Goal: Task Accomplishment & Management: Manage account settings

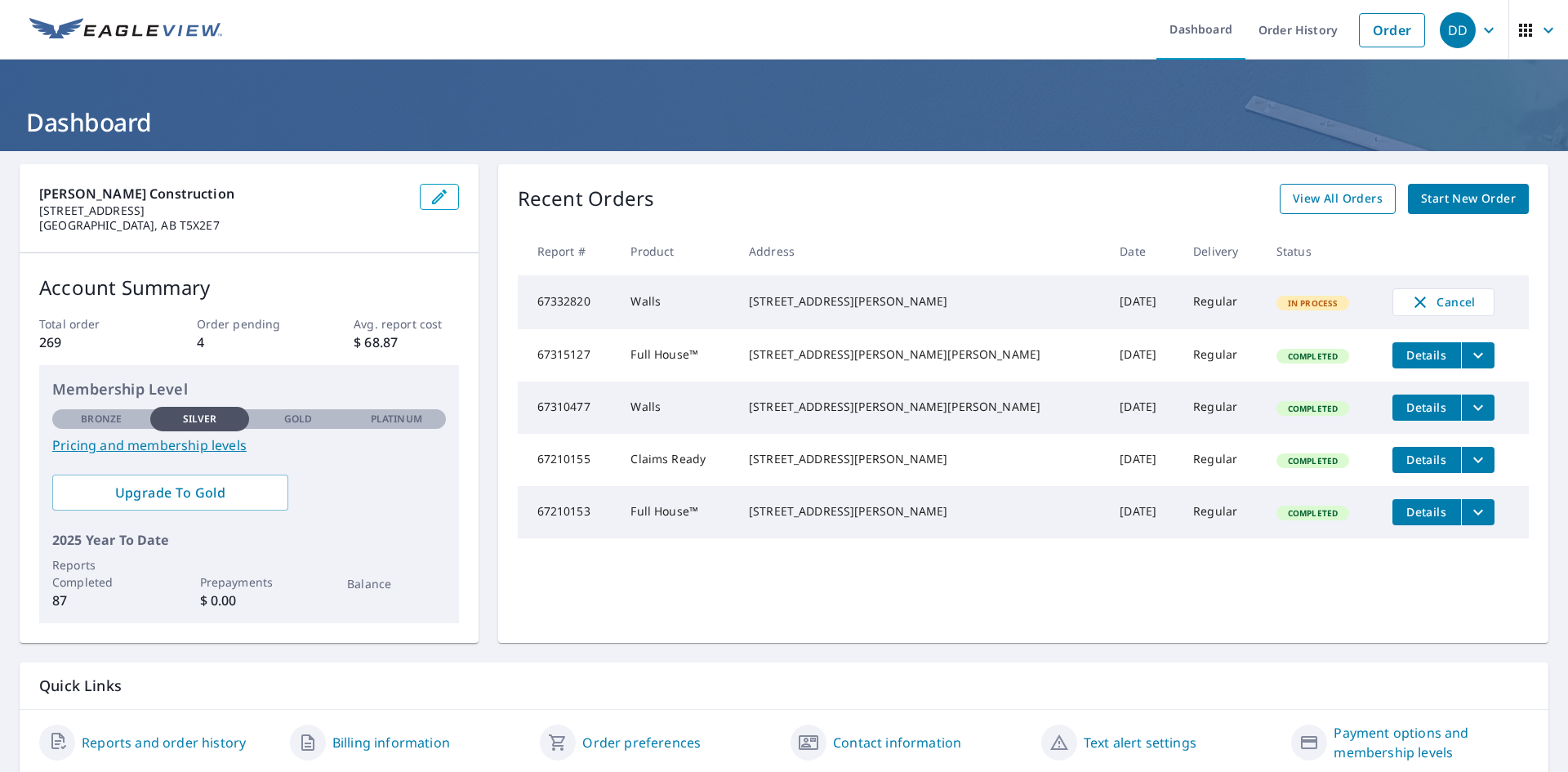
click at [1347, 199] on span "View All Orders" at bounding box center [1337, 199] width 90 height 20
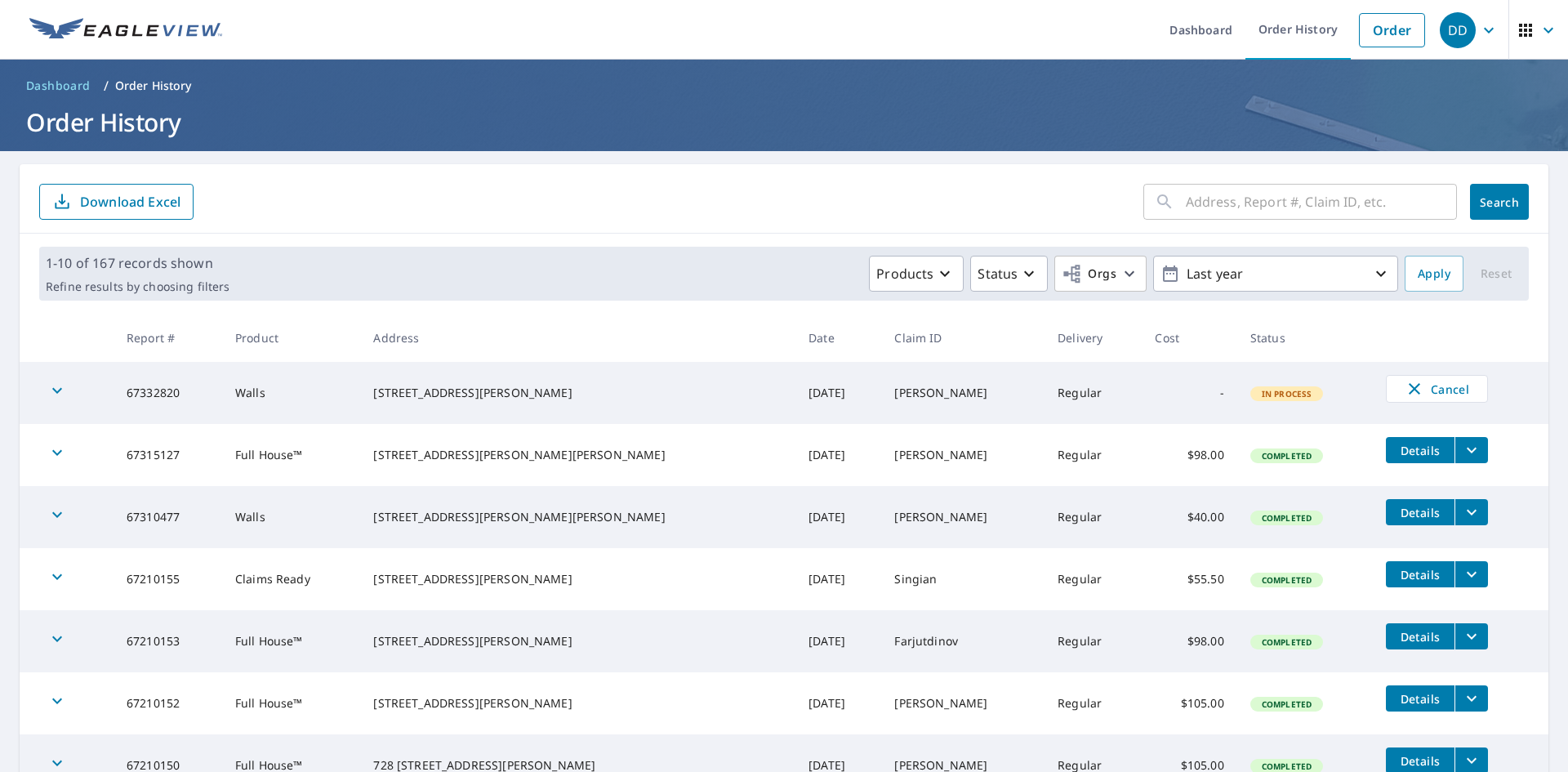
click at [1207, 210] on input "text" at bounding box center [1322, 202] width 271 height 46
type input "[PERSON_NAME]"
click at [1483, 196] on span "Search" at bounding box center [1499, 202] width 32 height 16
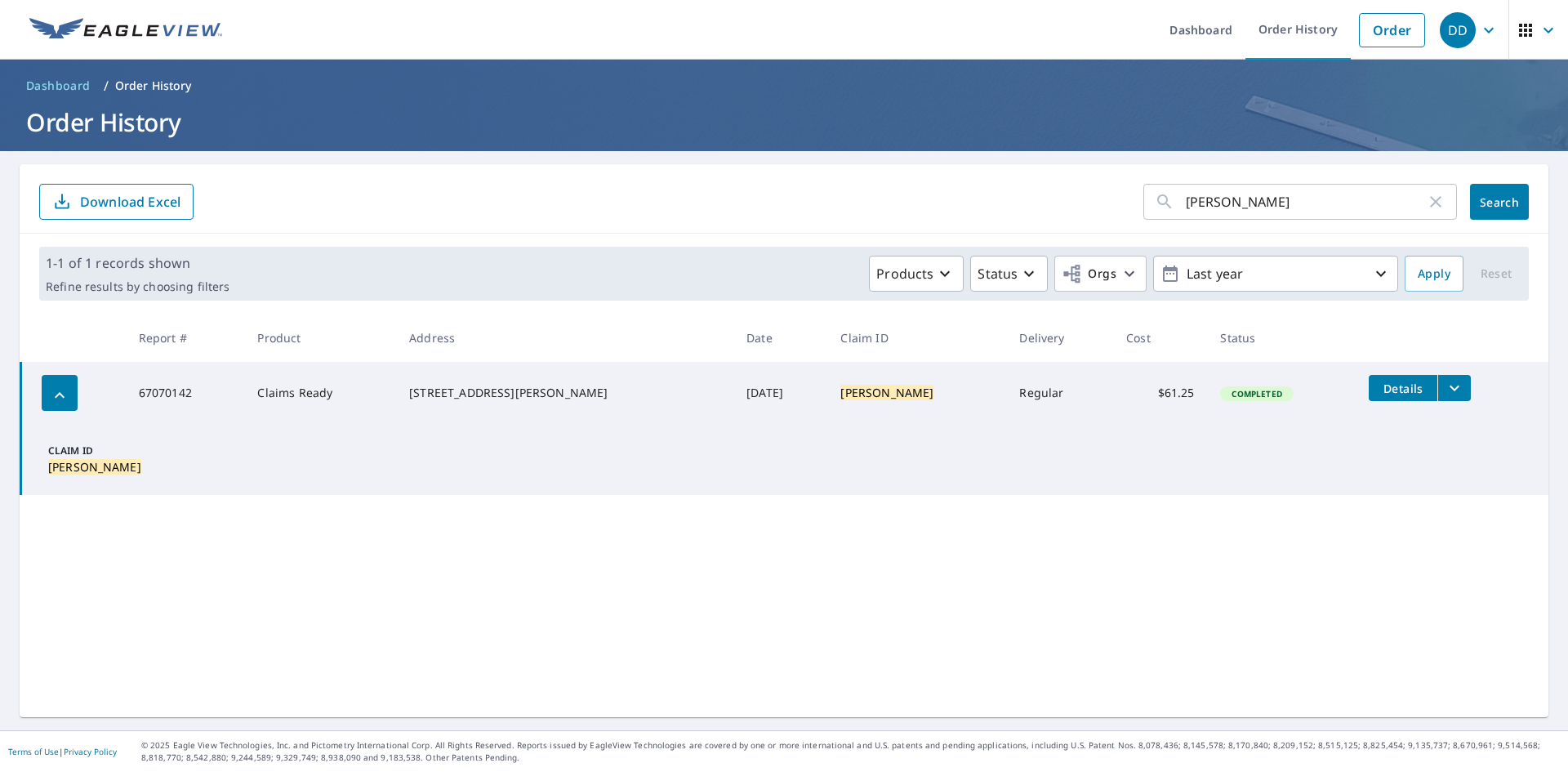
click at [1445, 387] on icon "filesDropdownBtn-67070142" at bounding box center [1454, 388] width 19 height 19
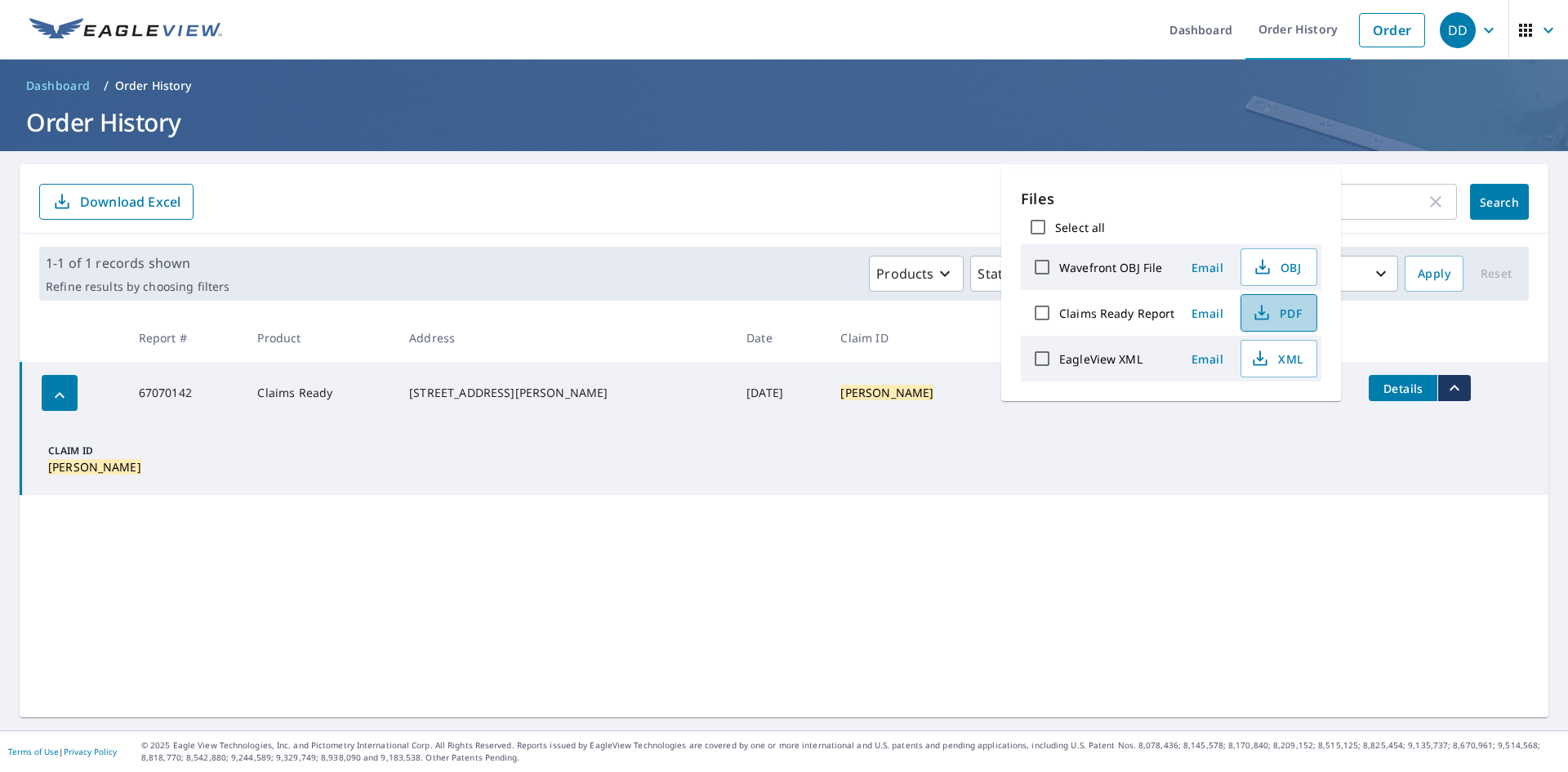
click at [1269, 308] on span "PDF" at bounding box center [1277, 312] width 53 height 19
